Goal: Use online tool/utility: Utilize a website feature to perform a specific function

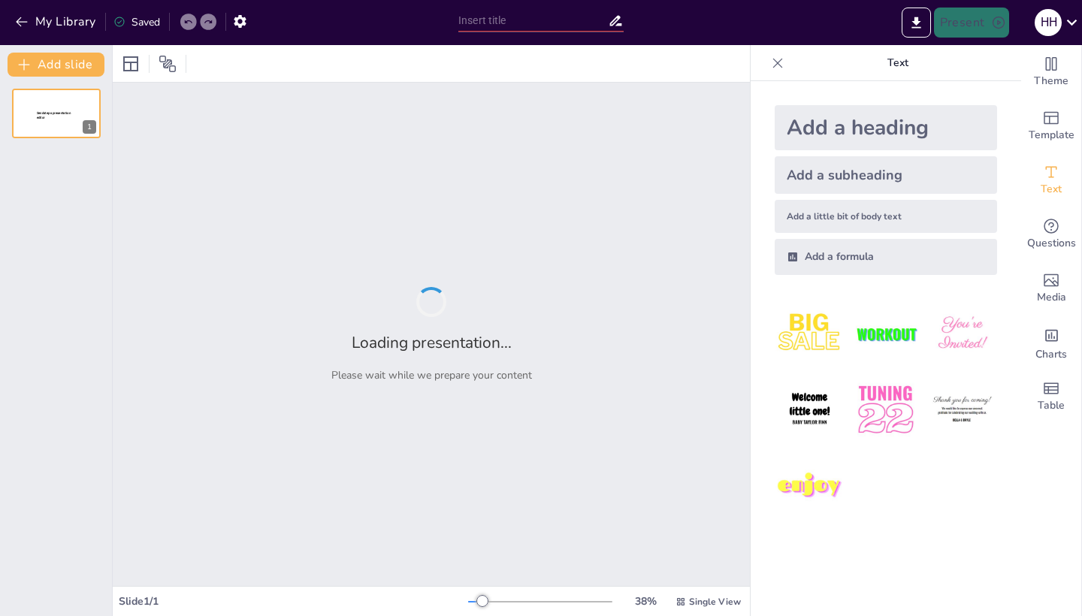
type input "Imported [PPT11] Bai 1.1_ThuchanhTV.pptx"
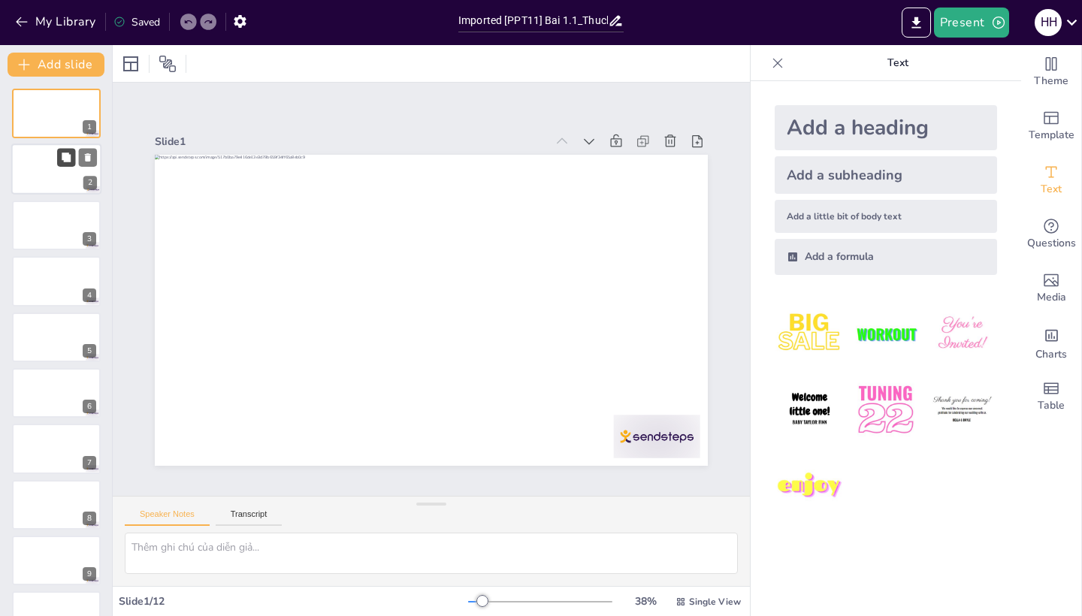
click at [62, 150] on button at bounding box center [66, 158] width 18 height 18
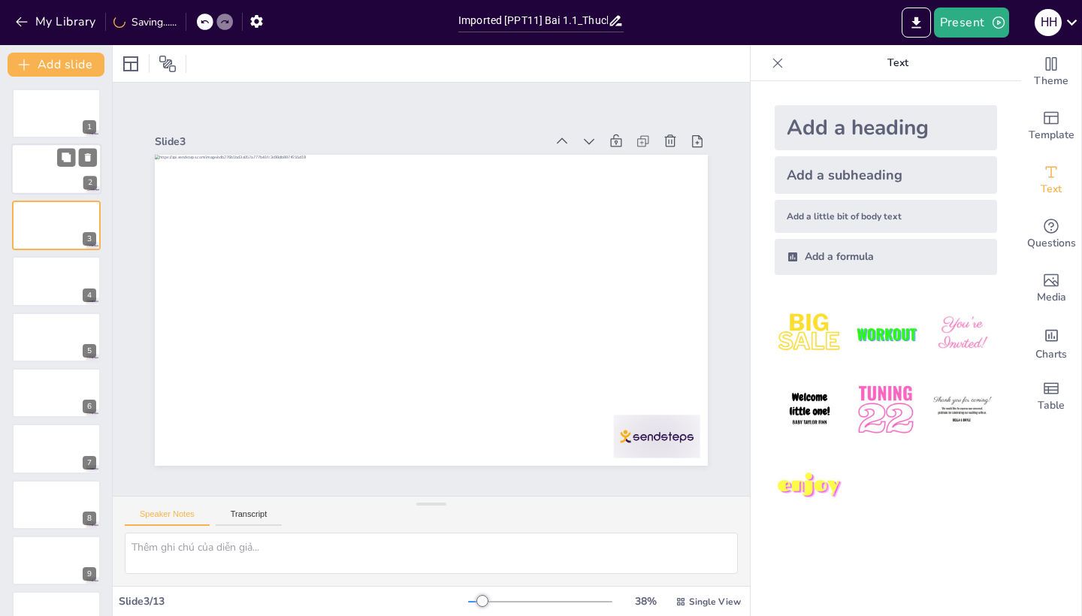
click at [52, 172] on div at bounding box center [56, 169] width 90 height 51
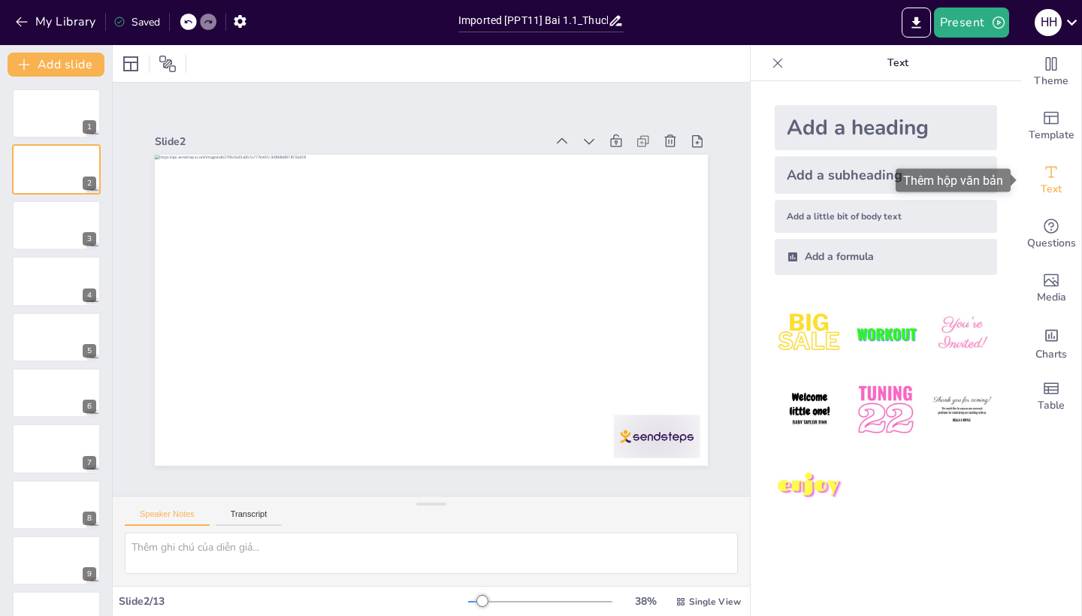
click at [1046, 173] on icon "Thêm hộp văn bản" at bounding box center [1051, 172] width 18 height 18
click at [837, 258] on div "Add a formula" at bounding box center [885, 257] width 222 height 36
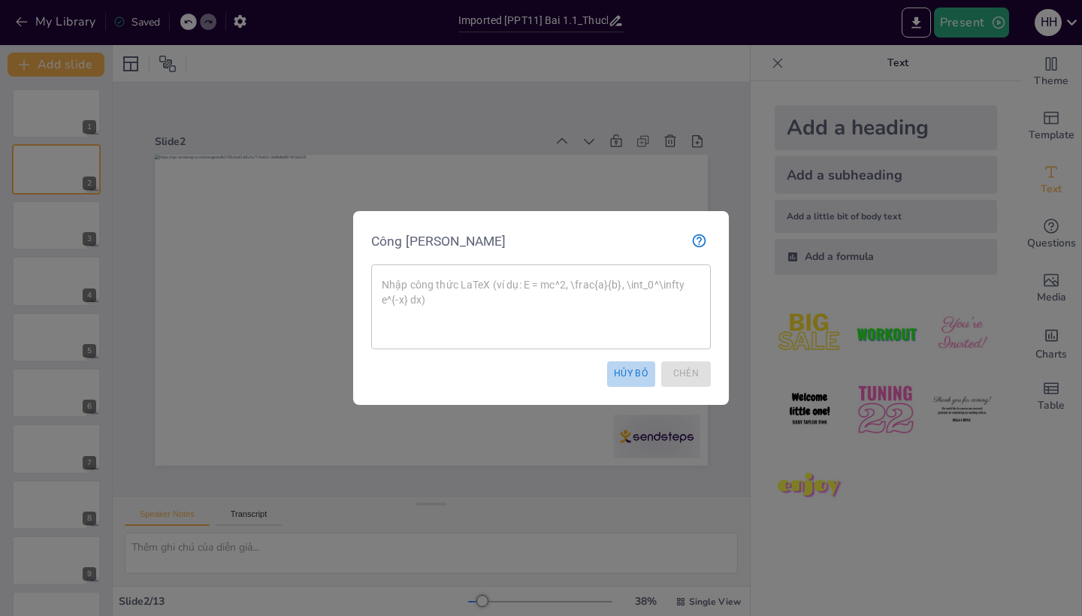
click at [642, 373] on button "HỦY BỎ" at bounding box center [631, 373] width 48 height 25
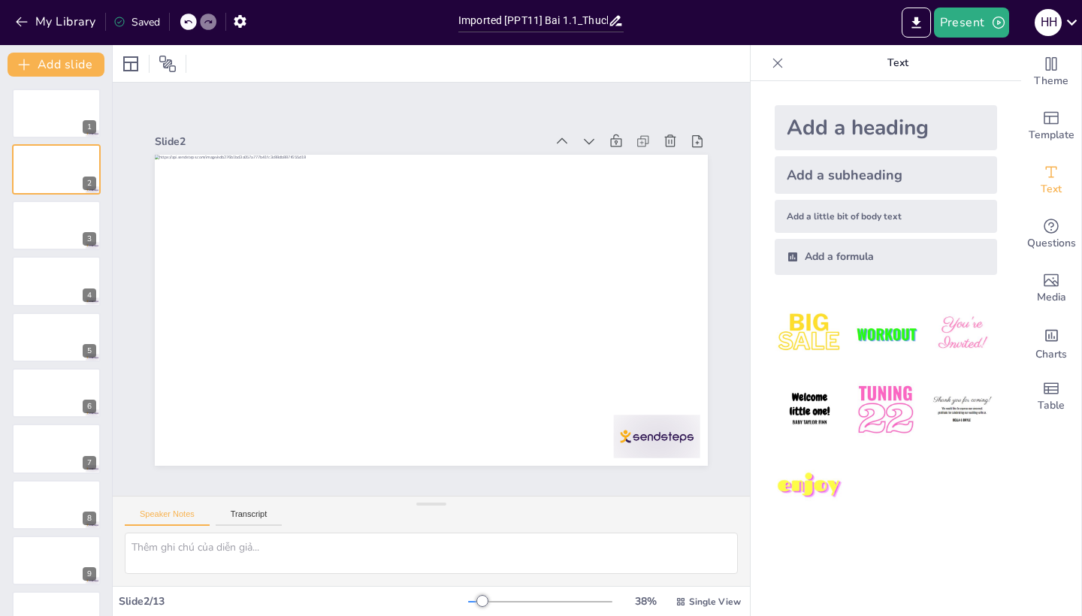
click at [892, 397] on img at bounding box center [885, 410] width 70 height 70
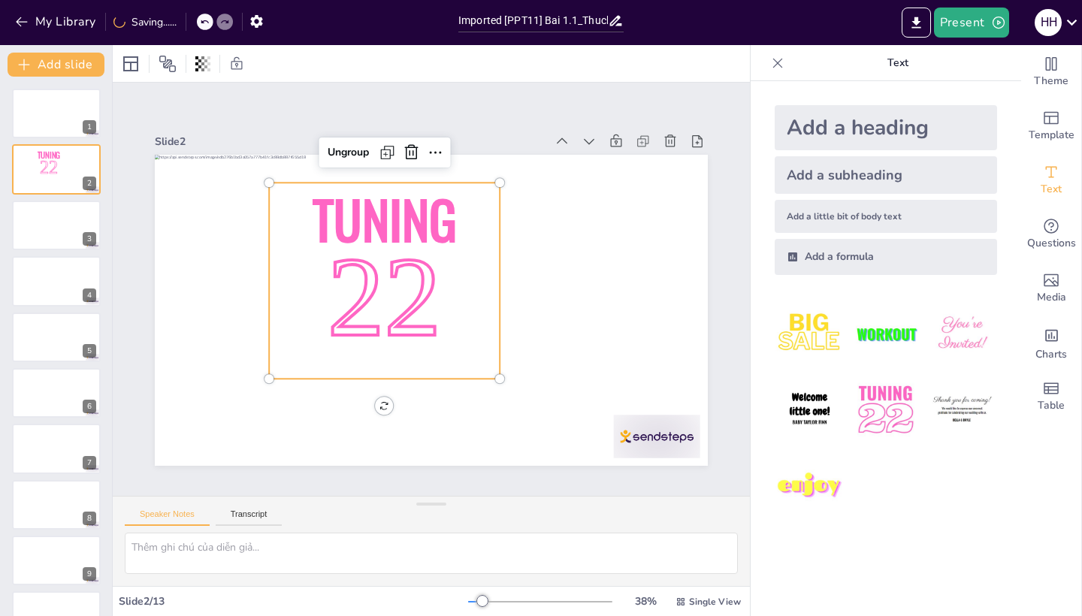
click at [412, 222] on span "Tuning" at bounding box center [348, 302] width 128 height 161
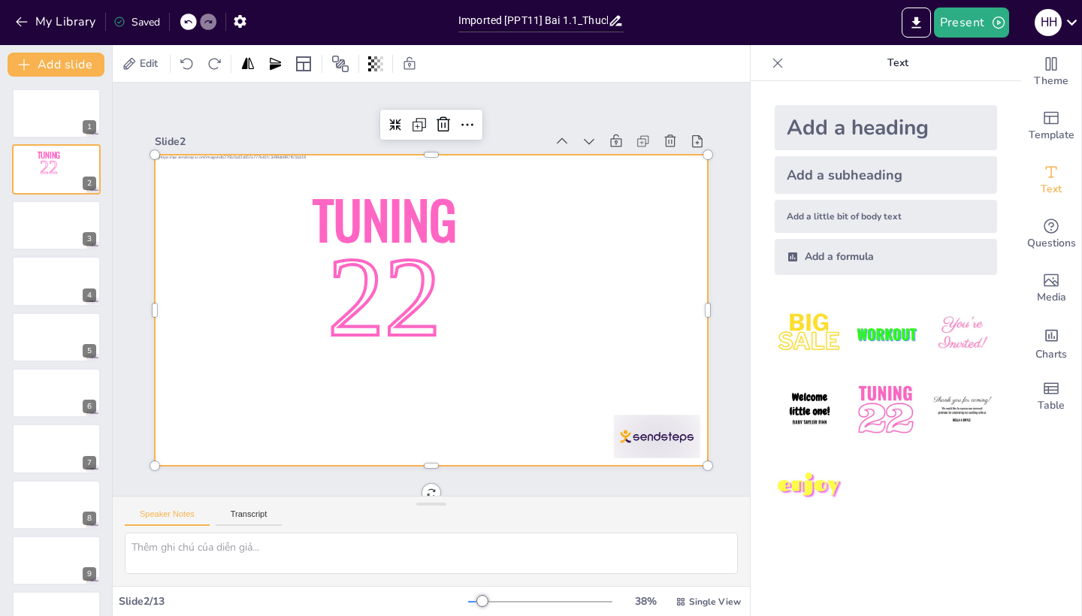
click at [506, 456] on img at bounding box center [431, 310] width 553 height 311
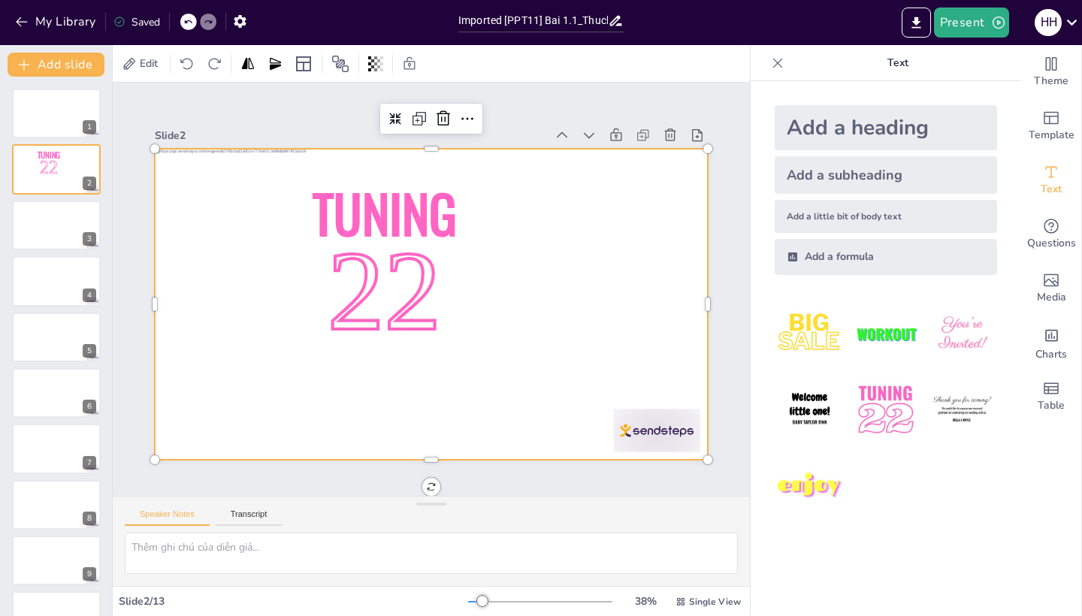
scroll to position [6, 0]
click at [61, 460] on img at bounding box center [56, 449] width 90 height 51
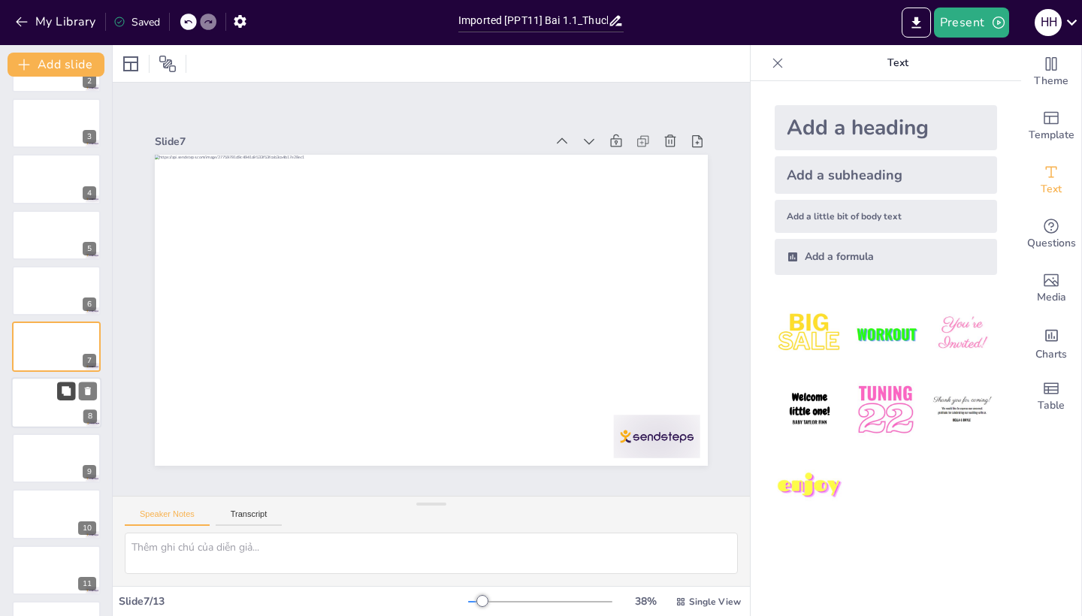
click at [62, 398] on button at bounding box center [66, 391] width 18 height 18
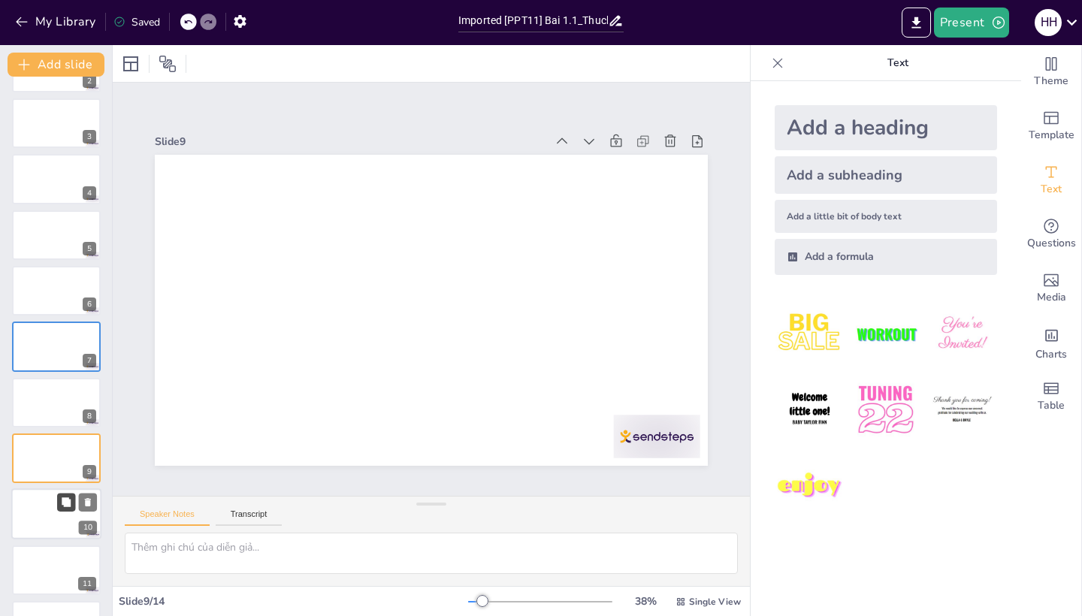
scroll to position [214, 0]
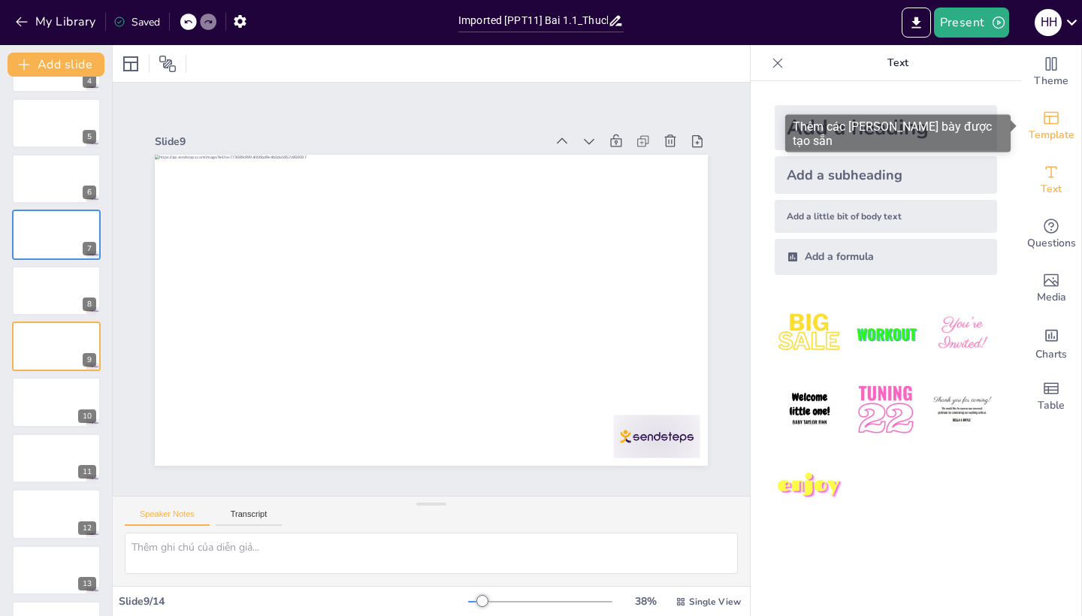
click at [1049, 123] on icon "Thêm các trang trình bày được tạo sẵn" at bounding box center [1050, 118] width 15 height 13
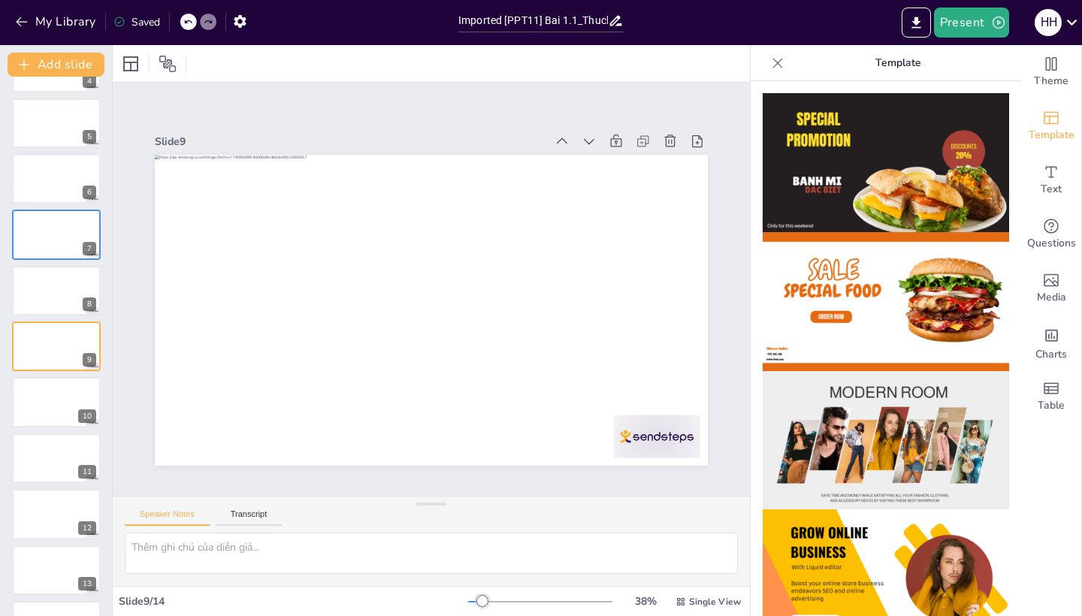
click at [895, 175] on img at bounding box center [885, 162] width 246 height 139
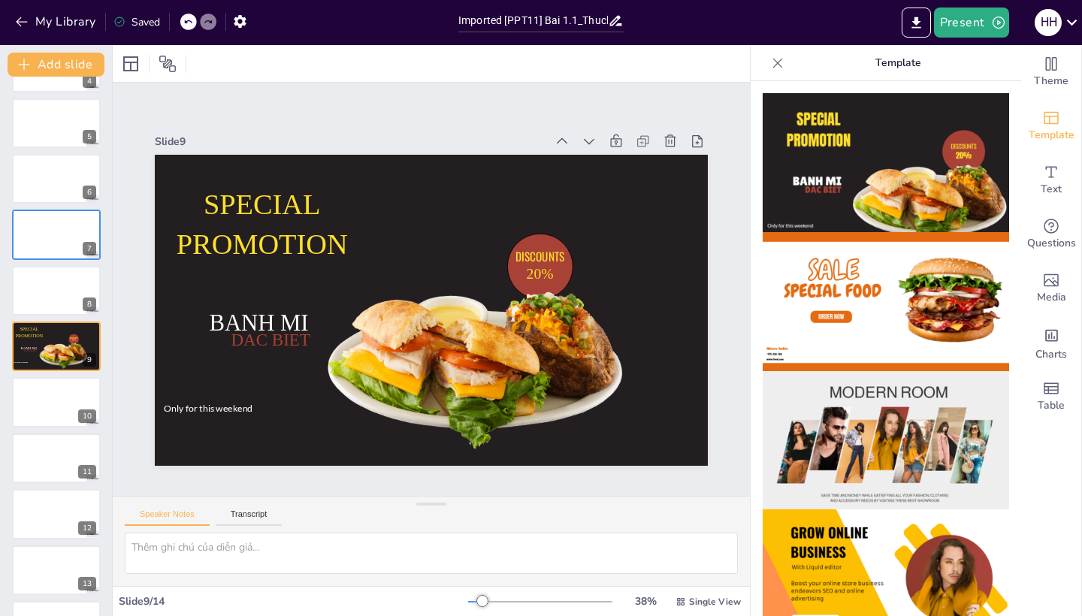
click at [890, 420] on img at bounding box center [885, 440] width 246 height 139
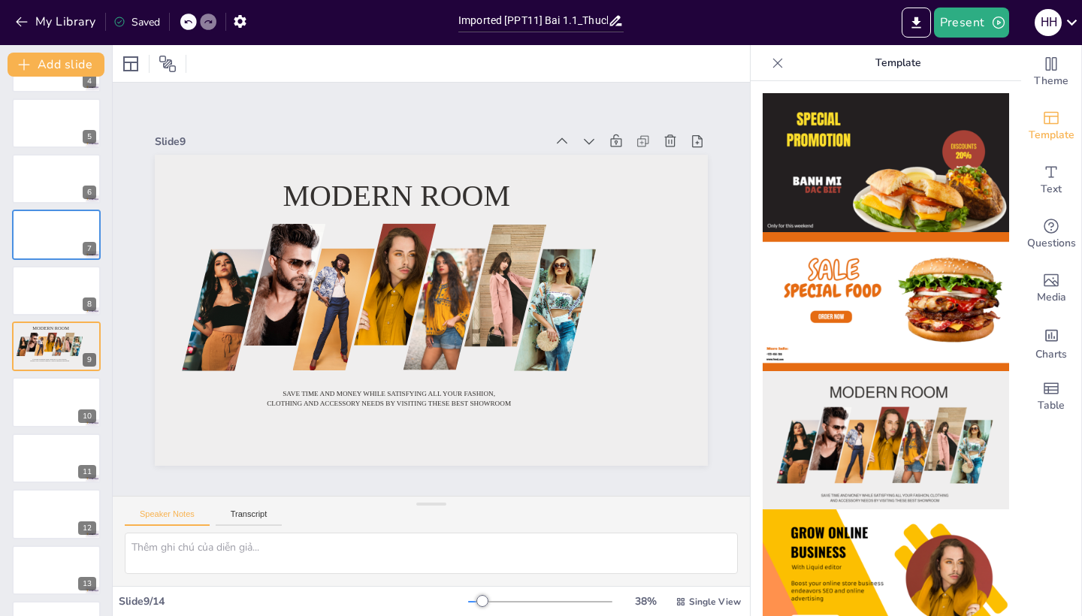
click at [967, 297] on img at bounding box center [885, 301] width 246 height 139
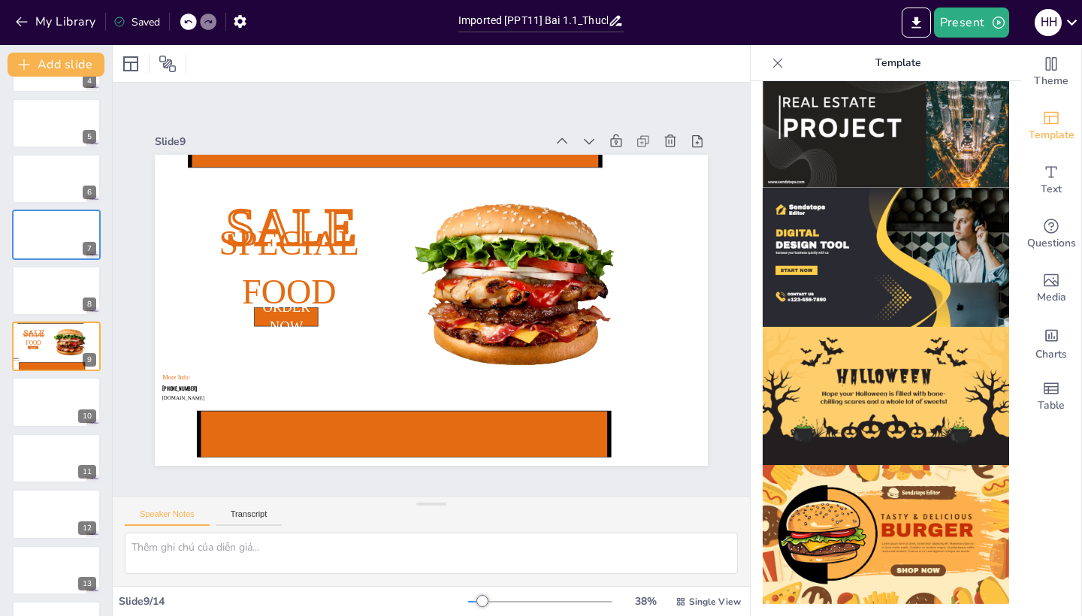
scroll to position [1432, 0]
click at [903, 386] on img at bounding box center [885, 396] width 246 height 139
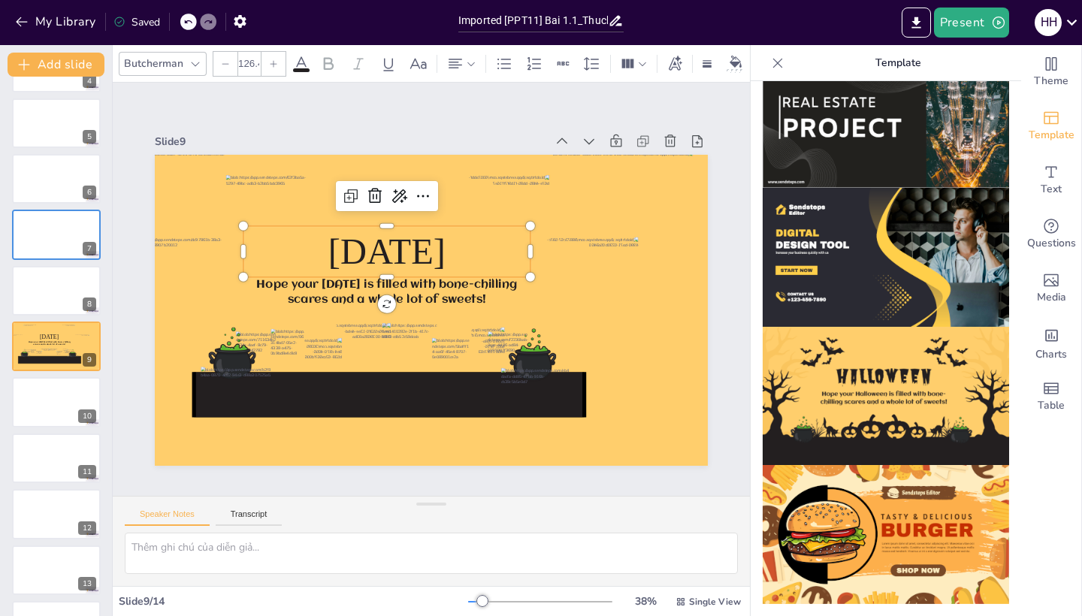
click at [423, 241] on span "[DATE]" at bounding box center [436, 230] width 102 height 119
click at [23, 20] on icon "button" at bounding box center [21, 21] width 15 height 15
